Goal: Use online tool/utility: Use online tool/utility

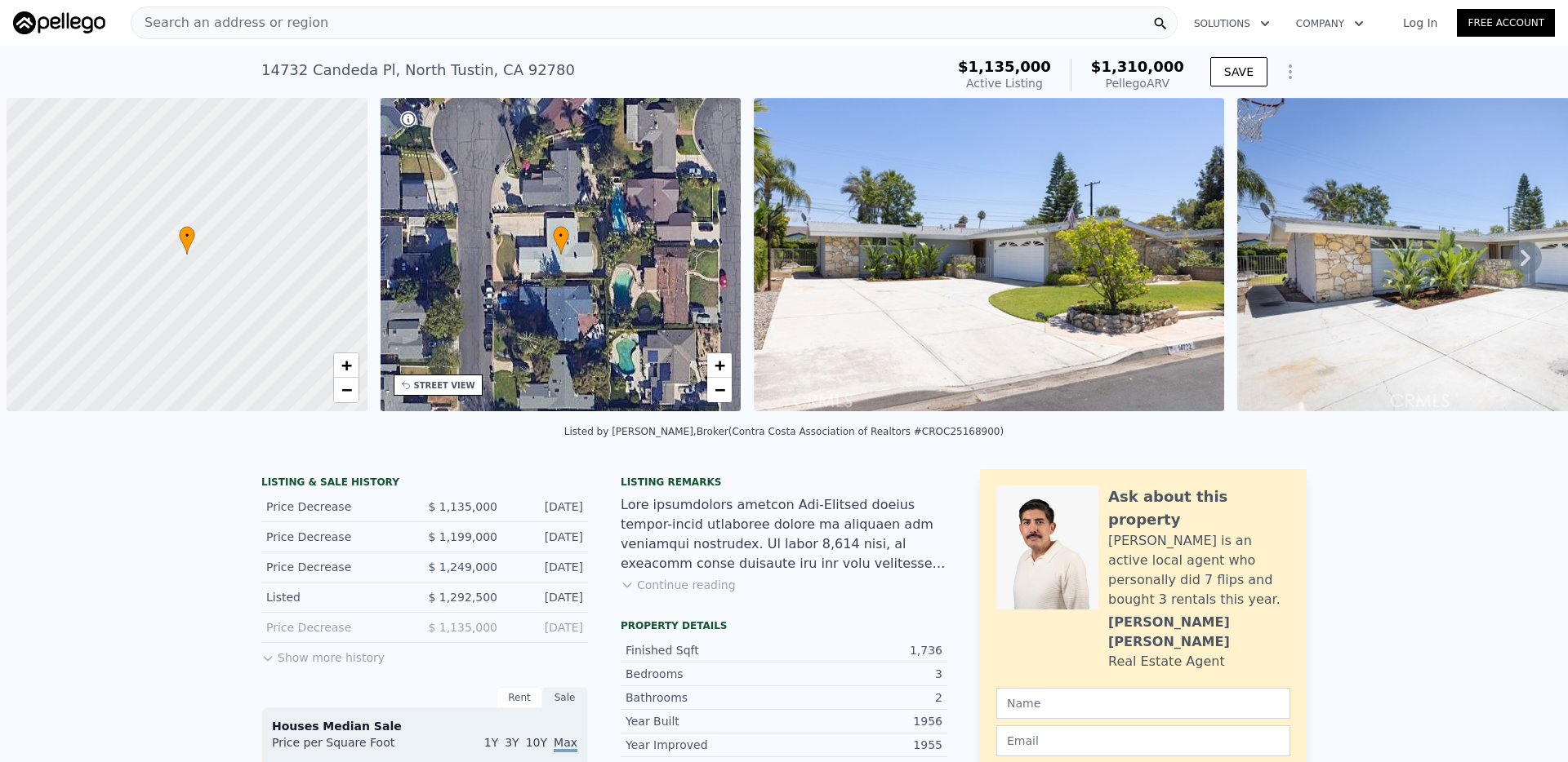
drag, startPoint x: 0, startPoint y: 0, endPoint x: 613, endPoint y: 22, distance: 613.4
click at [613, 22] on div "Search an address or region" at bounding box center [654, 22] width 1047 height 32
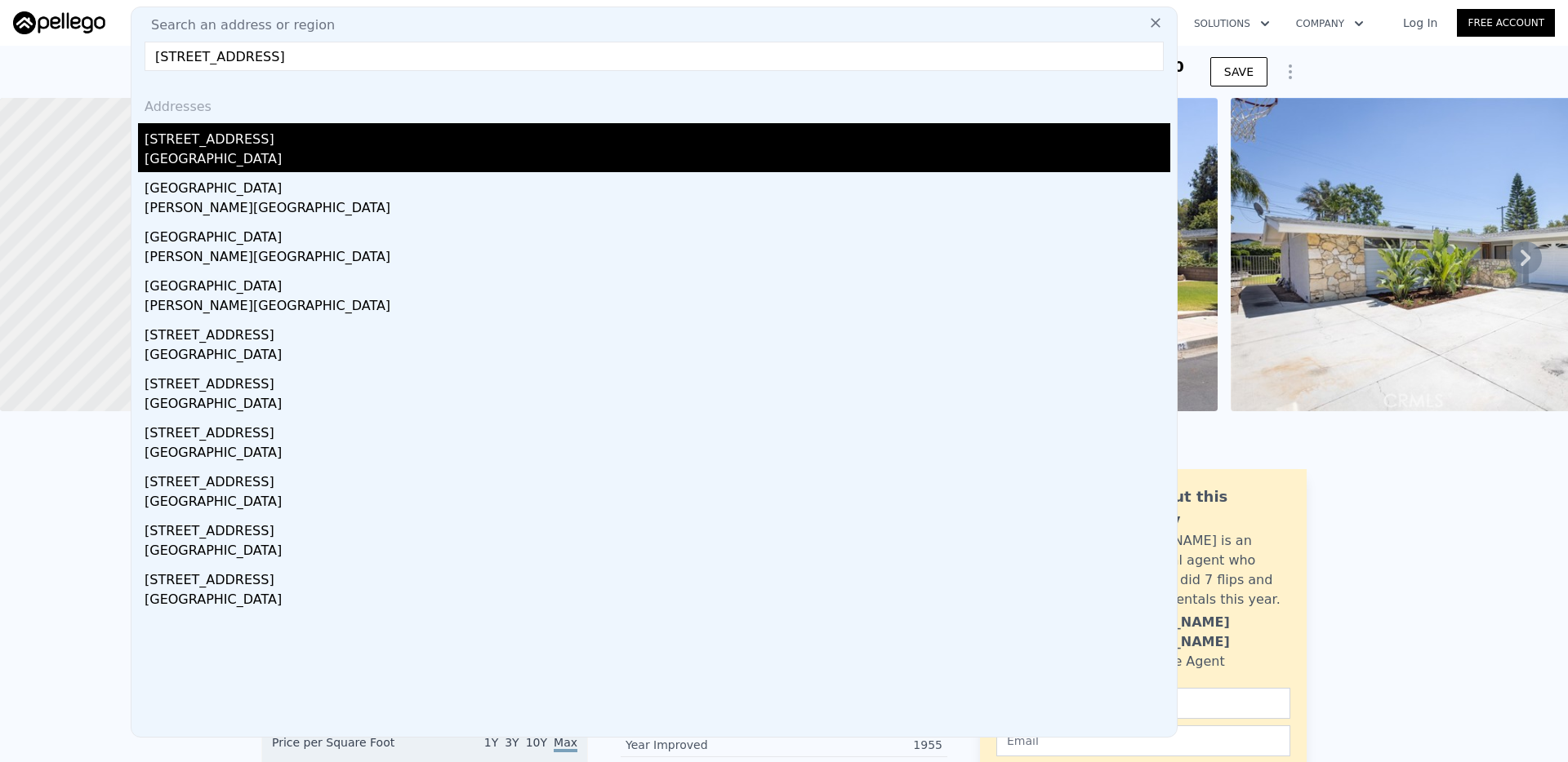
type input "[STREET_ADDRESS]"
click at [272, 149] on div "[GEOGRAPHIC_DATA]" at bounding box center [657, 161] width 1026 height 23
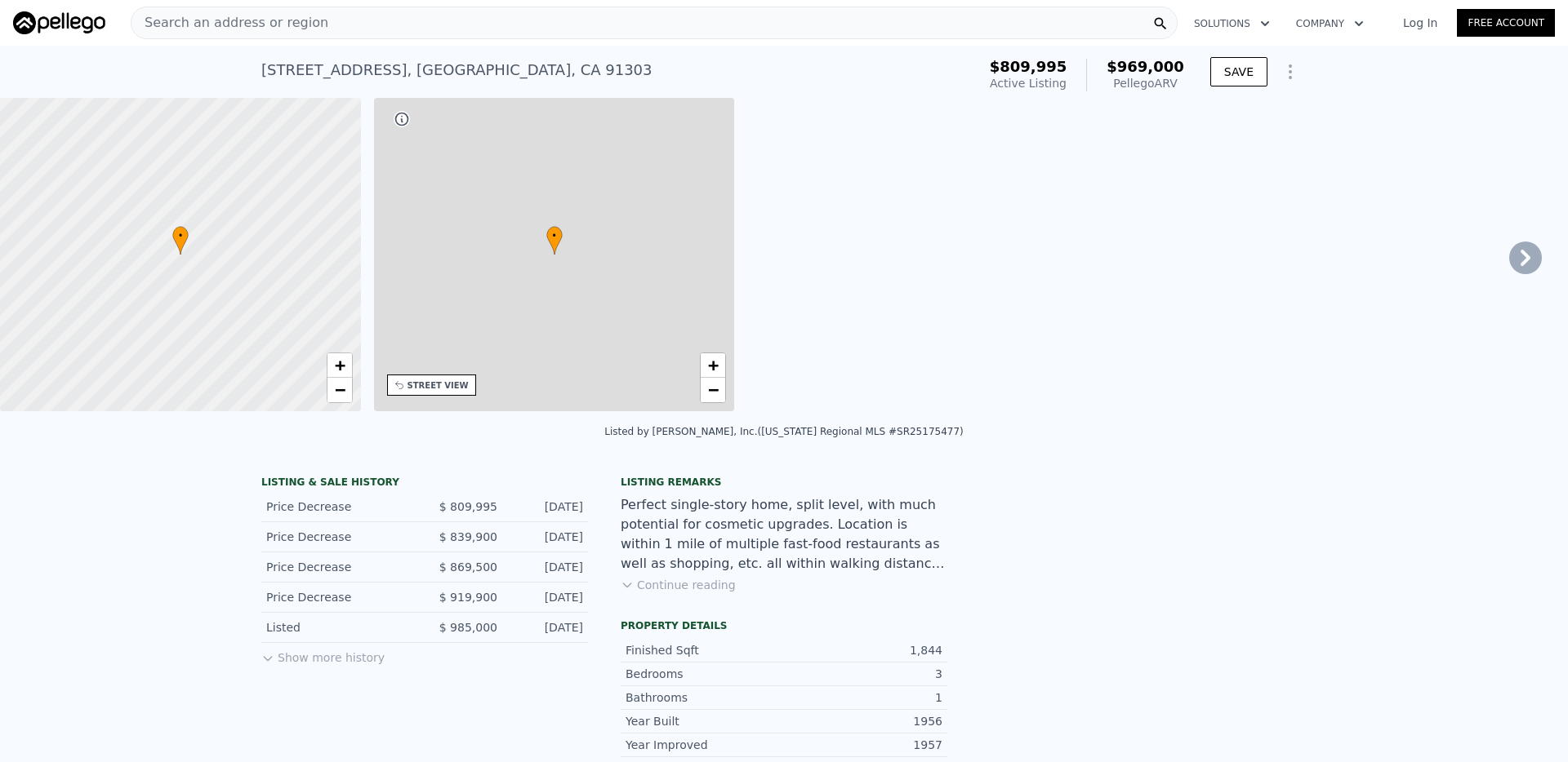
type input "4"
type input "1358"
type input "1980"
type input "7355"
type input "9758"
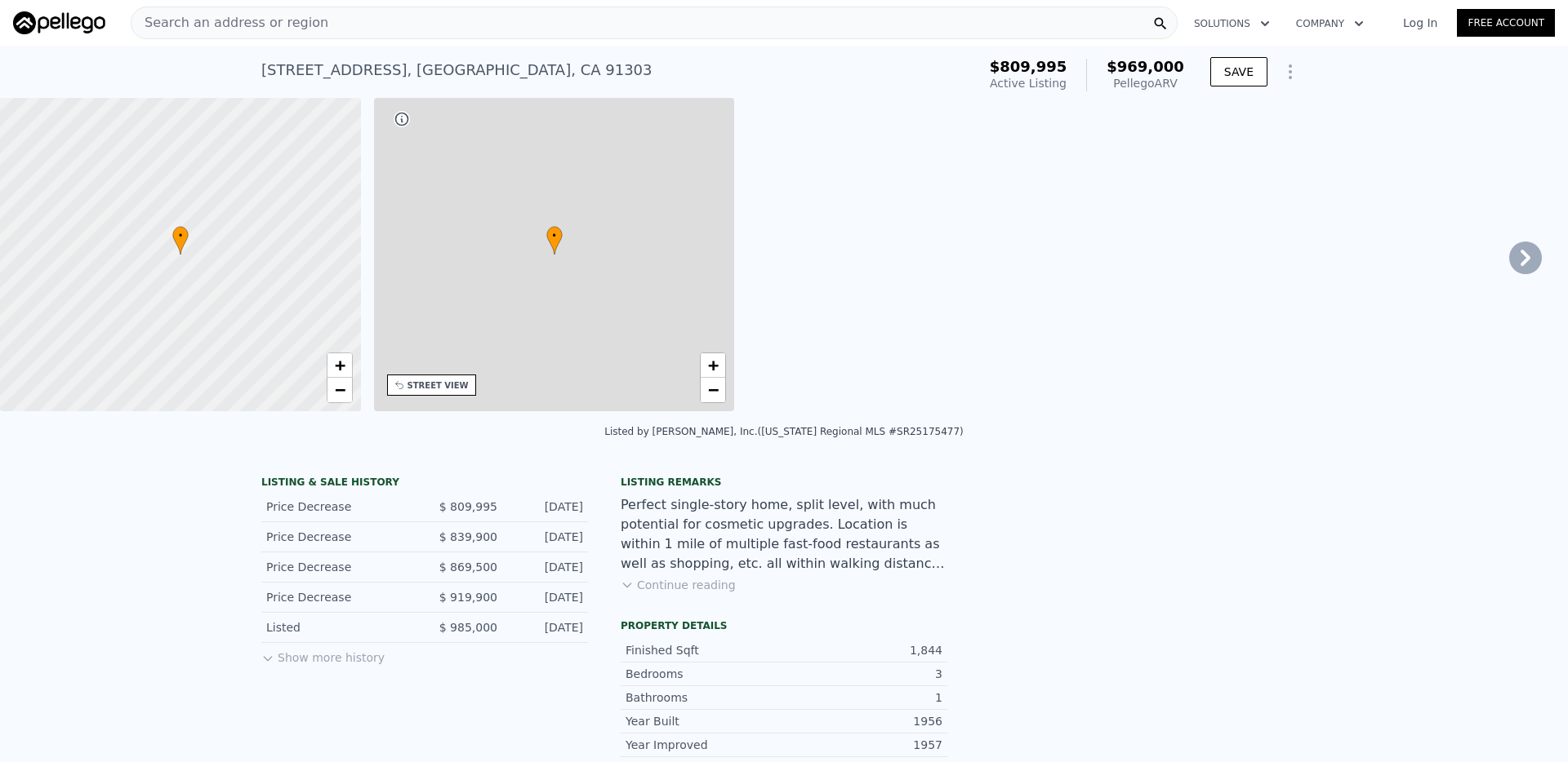
type input "$ 969,000"
type input "6"
type input "$ 48,986"
